Goal: Information Seeking & Learning: Find specific fact

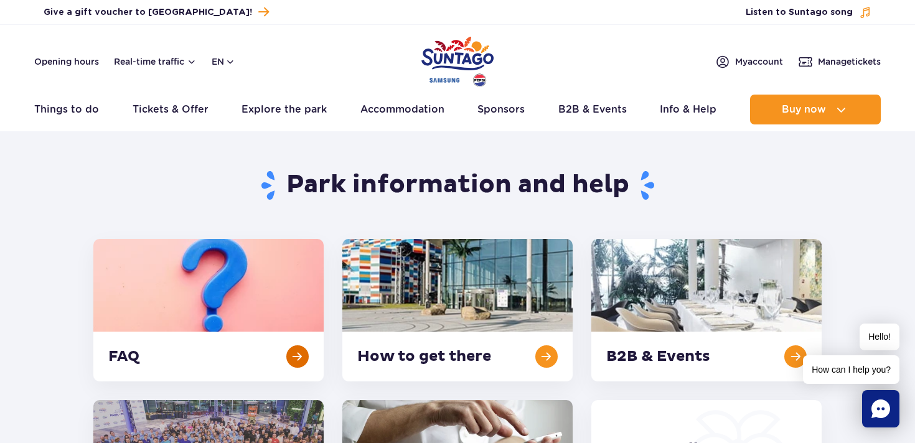
click at [224, 325] on link at bounding box center [208, 310] width 230 height 142
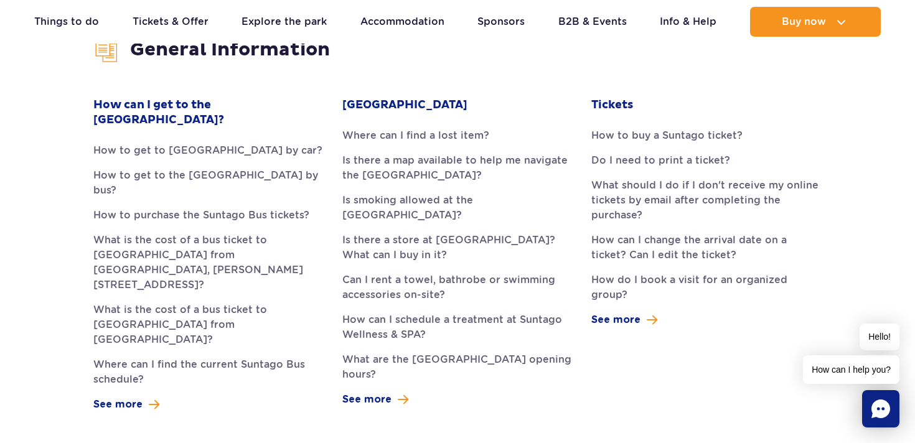
scroll to position [348, 0]
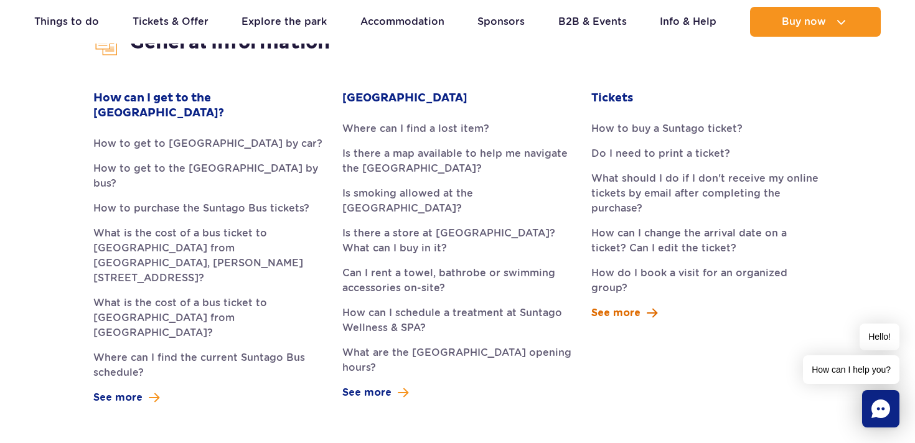
click at [647, 305] on span at bounding box center [651, 312] width 11 height 15
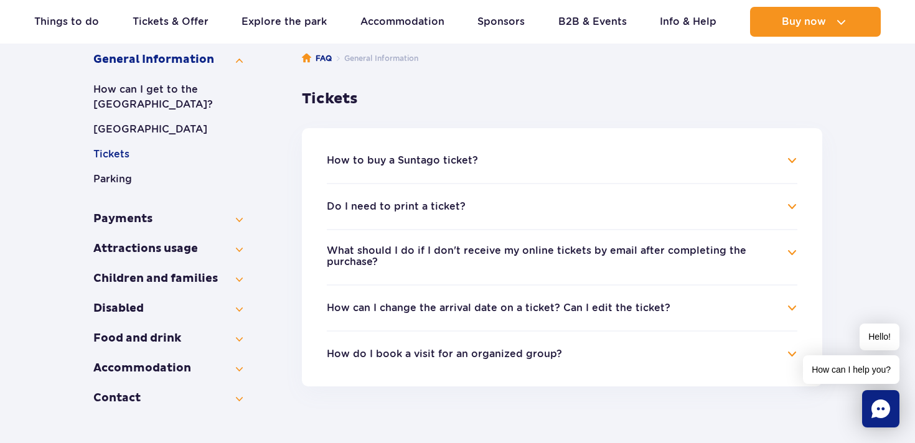
scroll to position [213, 0]
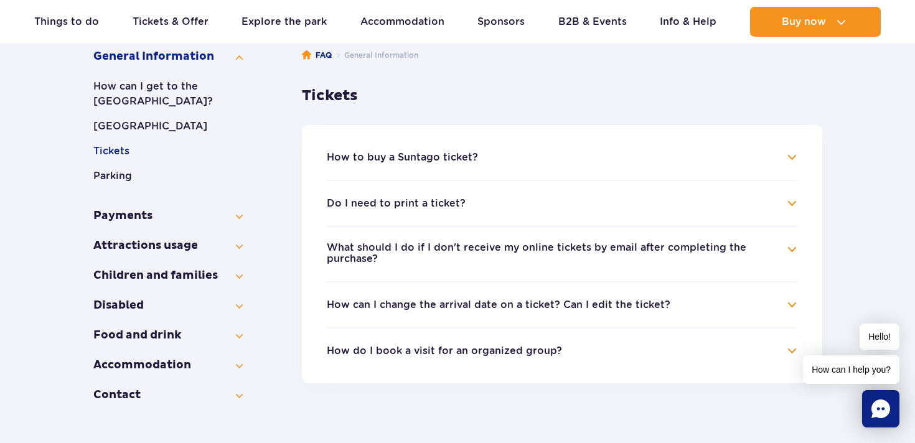
click at [541, 311] on h4 "How can I change the arrival date on a ticket? Can I edit the ticket?" at bounding box center [562, 304] width 470 height 15
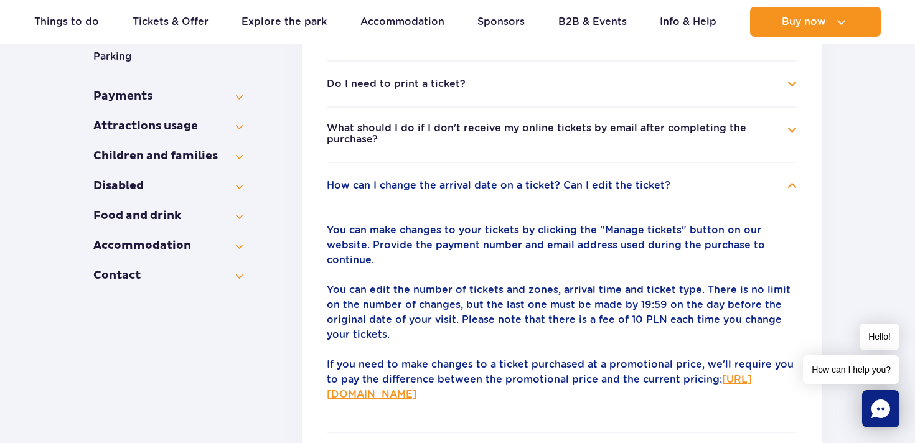
scroll to position [329, 0]
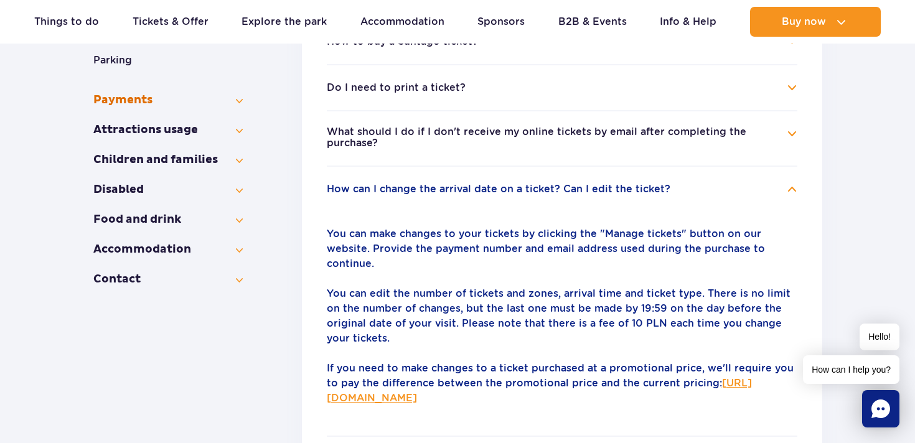
click at [235, 105] on button "Payments" at bounding box center [167, 100] width 149 height 15
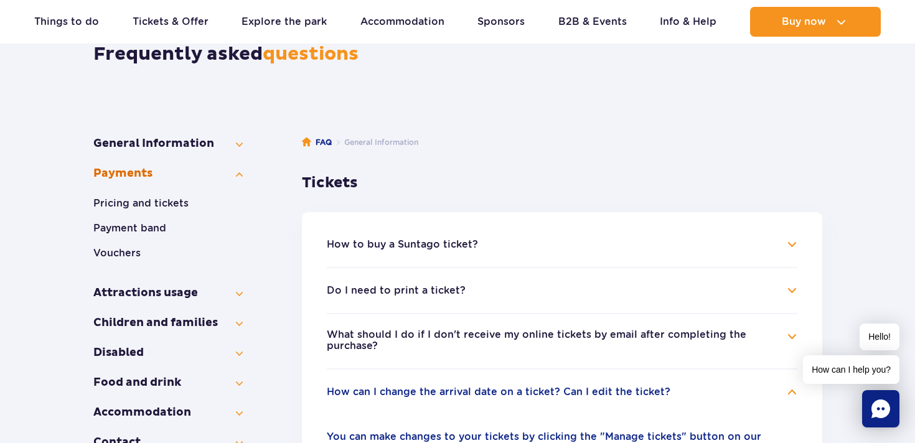
scroll to position [125, 0]
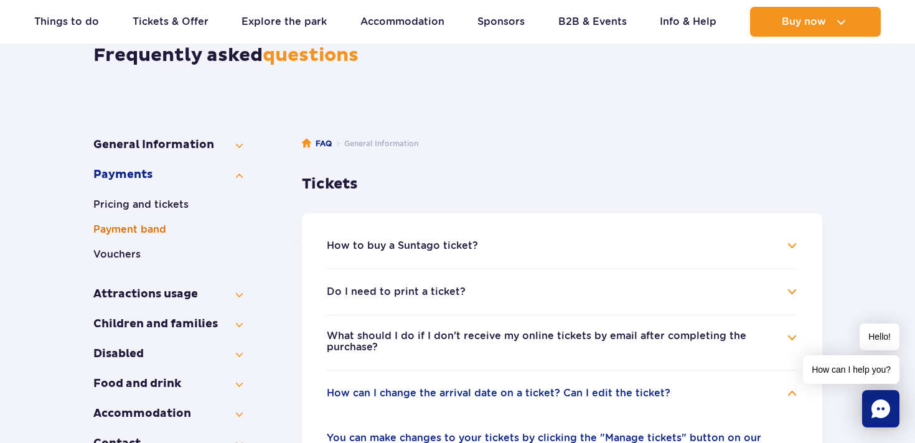
click at [163, 228] on button "Payment band" at bounding box center [167, 229] width 149 height 15
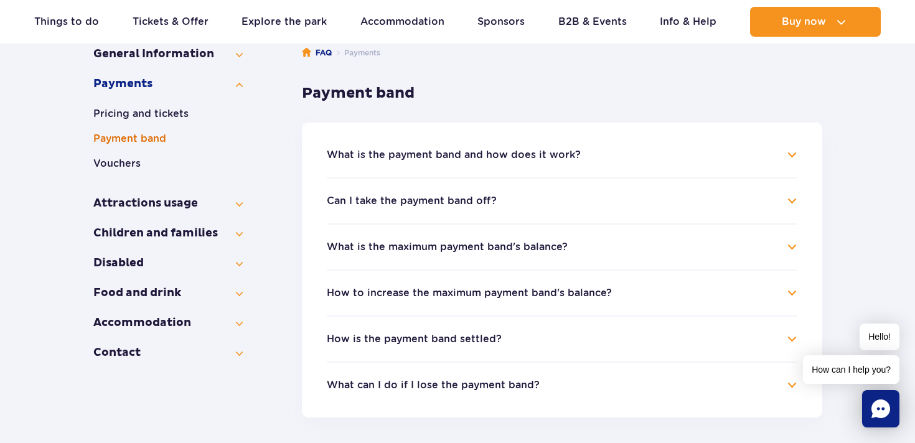
scroll to position [218, 0]
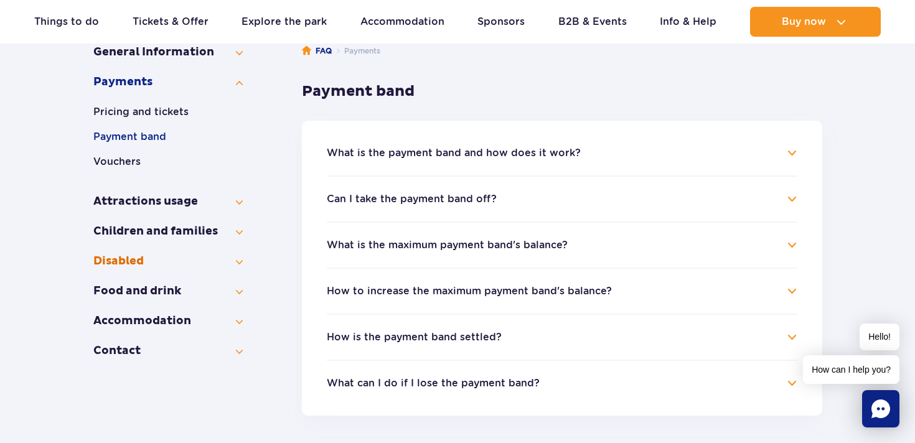
click at [241, 267] on button "Disabled" at bounding box center [167, 261] width 149 height 15
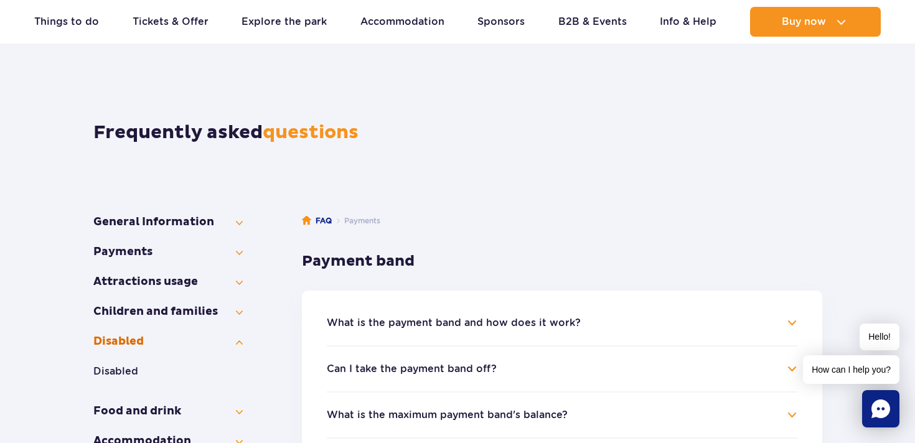
scroll to position [0, 0]
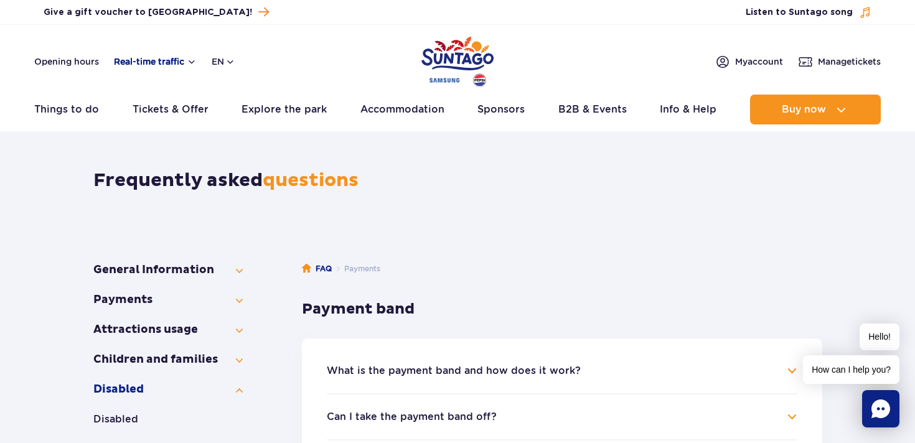
click at [169, 60] on button "Real-time traffic" at bounding box center [155, 62] width 83 height 10
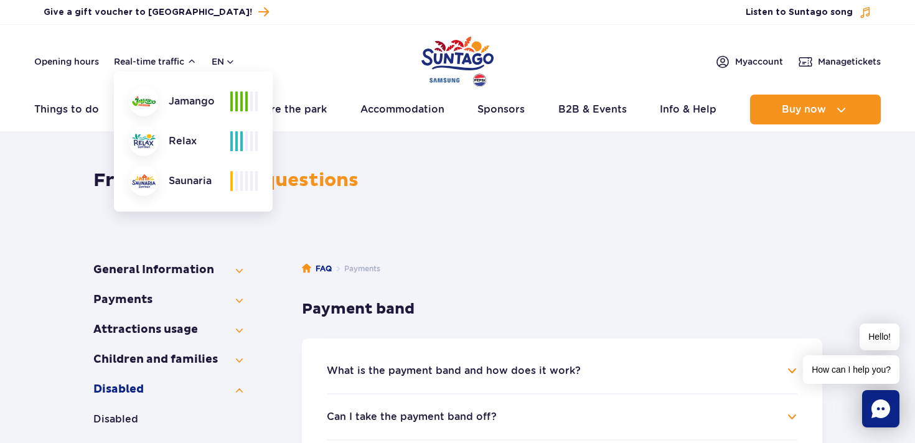
click at [149, 189] on div at bounding box center [144, 181] width 30 height 30
click at [67, 63] on link "Opening hours" at bounding box center [66, 61] width 65 height 12
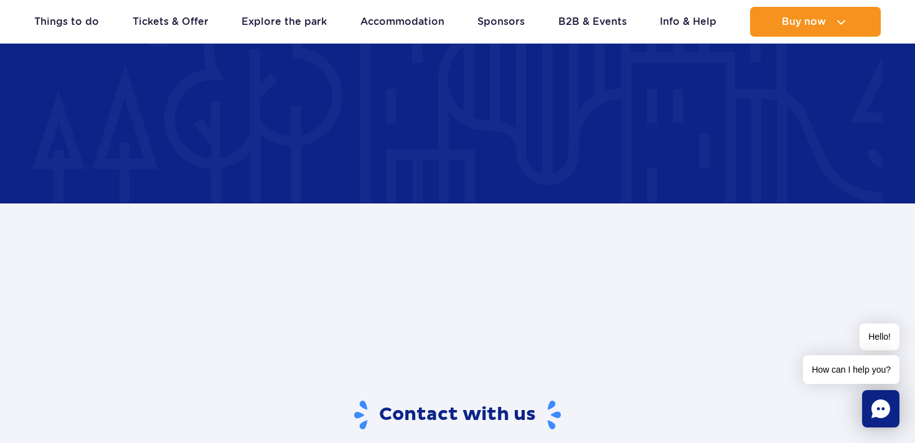
scroll to position [1855, 0]
